Goal: Find contact information: Find contact information

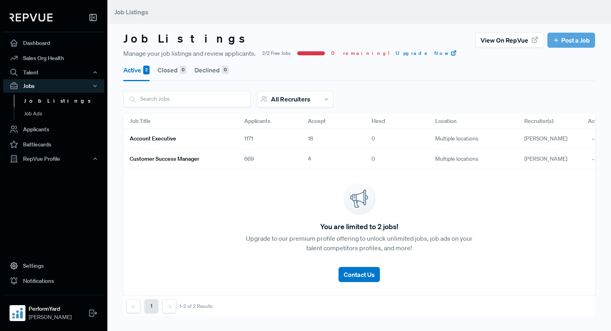
click at [209, 139] on link "Account Executive" at bounding box center [178, 139] width 96 height 14
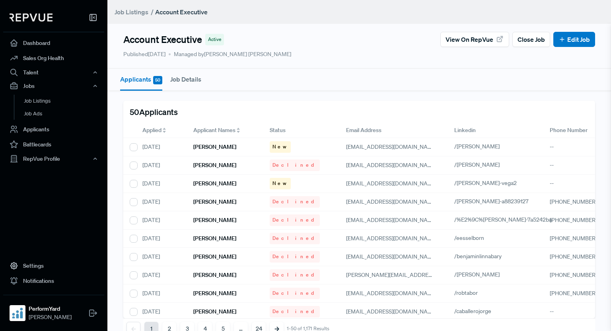
click at [164, 127] on div "Applied" at bounding box center [162, 130] width 38 height 8
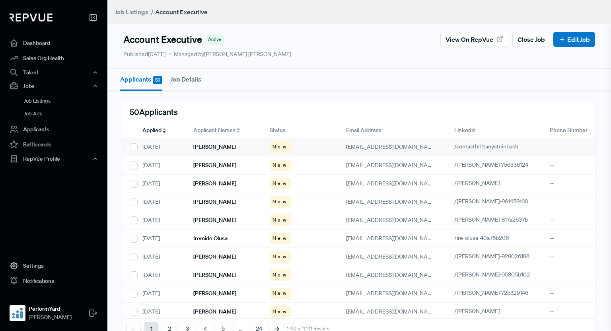
click at [243, 149] on div "[PERSON_NAME]" at bounding box center [225, 147] width 76 height 18
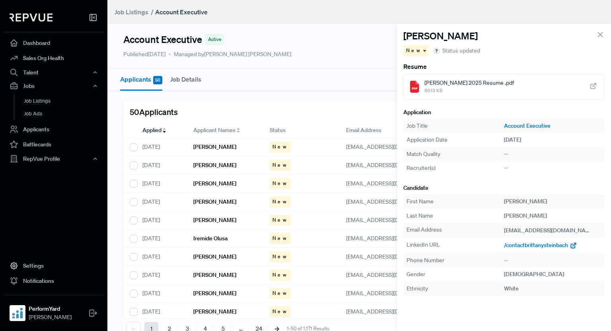
click at [535, 246] on span "/contactbrittanysteinbach" at bounding box center [536, 245] width 64 height 7
click at [242, 167] on div "[PERSON_NAME]" at bounding box center [225, 165] width 76 height 18
click at [529, 247] on span "/[PERSON_NAME]-756336124" at bounding box center [541, 245] width 75 height 7
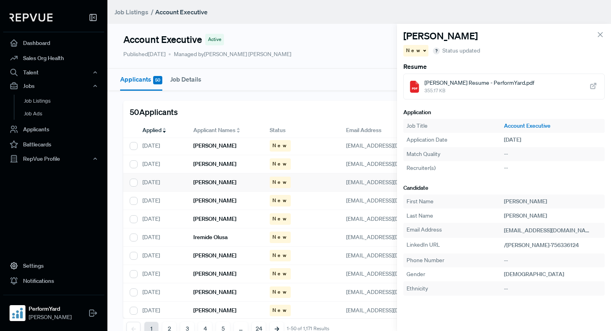
click at [230, 181] on div "[PERSON_NAME]" at bounding box center [225, 183] width 76 height 18
